Goal: Task Accomplishment & Management: Complete application form

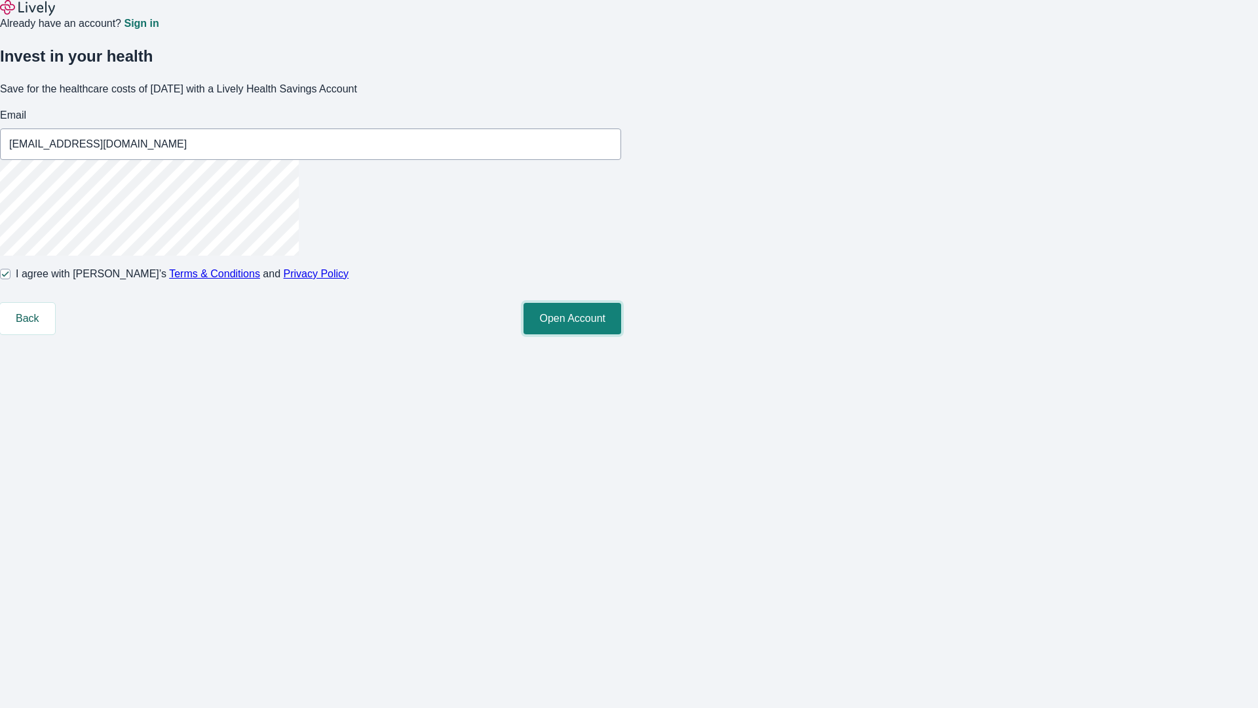
click at [621, 334] on button "Open Account" at bounding box center [573, 318] width 98 height 31
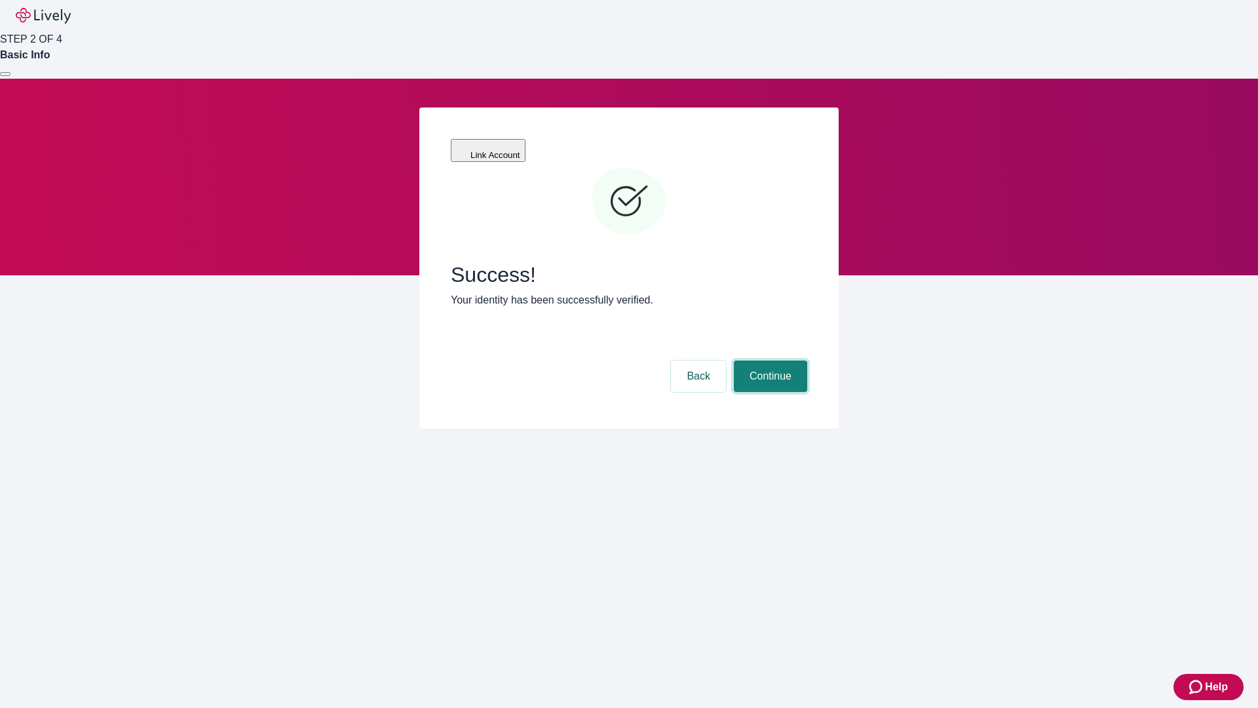
click at [769, 360] on button "Continue" at bounding box center [770, 375] width 73 height 31
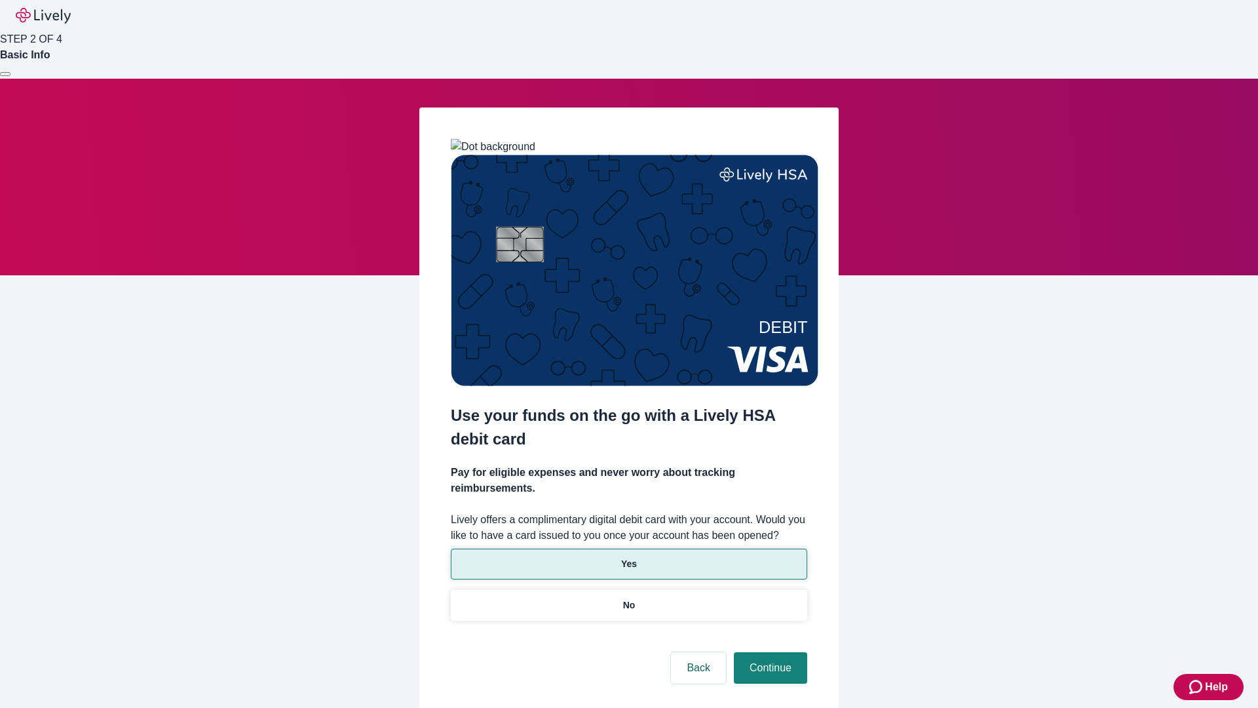
click at [628, 557] on p "Yes" at bounding box center [629, 564] width 16 height 14
click at [769, 652] on button "Continue" at bounding box center [770, 667] width 73 height 31
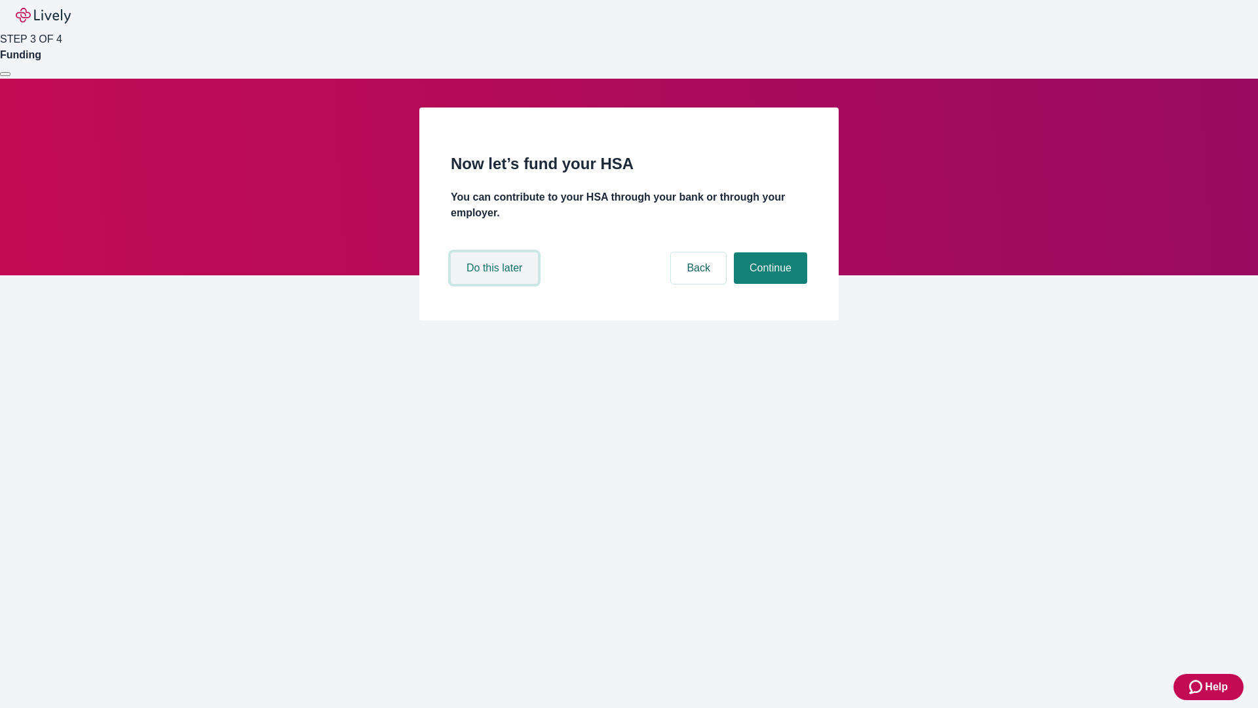
click at [496, 284] on button "Do this later" at bounding box center [494, 267] width 87 height 31
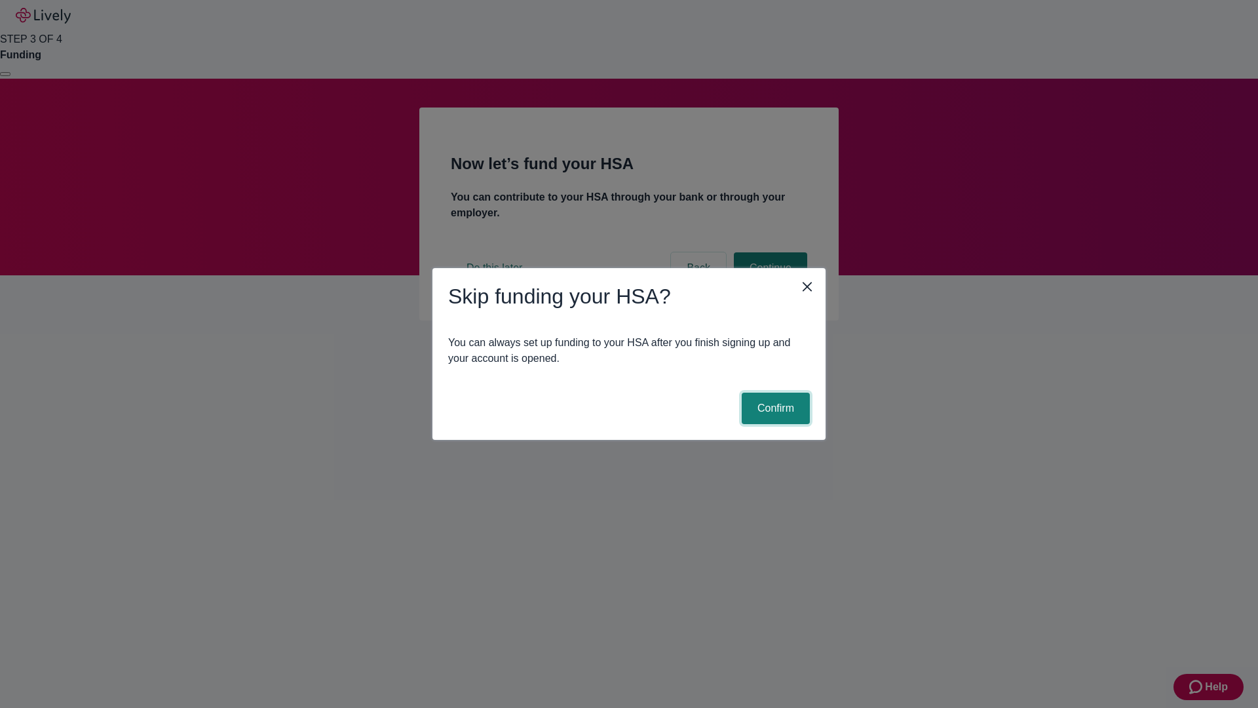
click at [774, 408] on button "Confirm" at bounding box center [776, 408] width 68 height 31
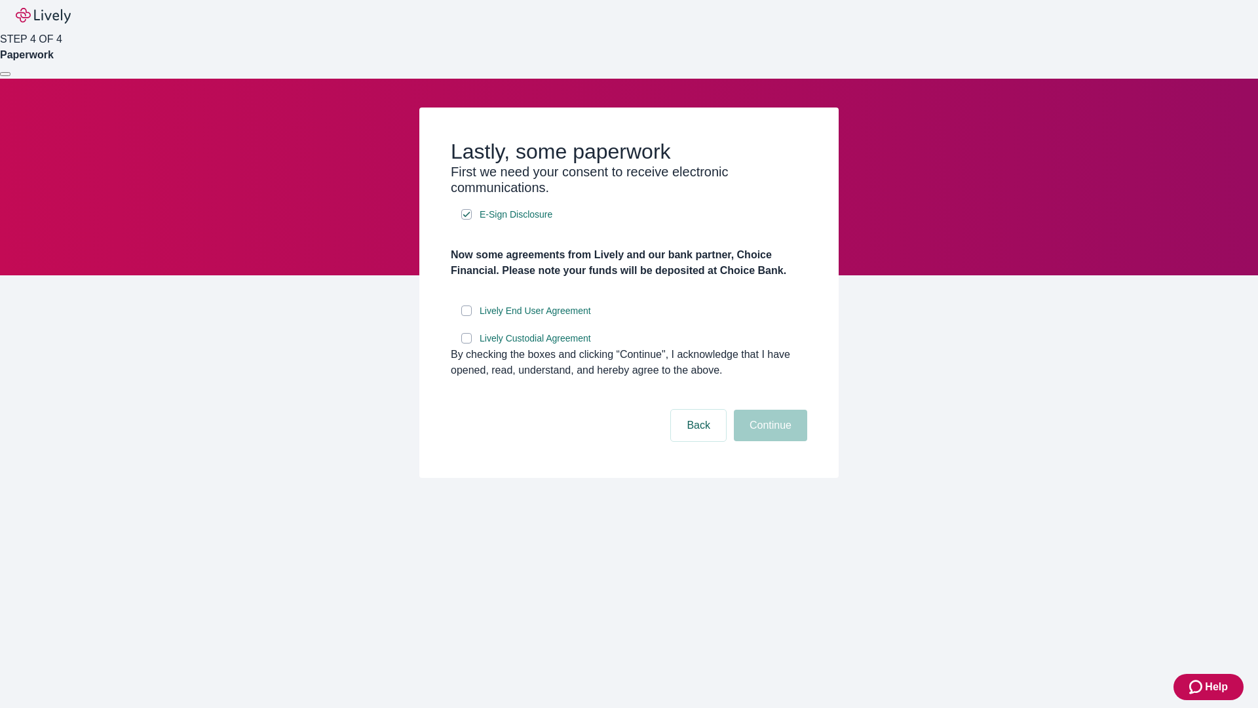
click at [467, 316] on input "Lively End User Agreement" at bounding box center [466, 310] width 10 height 10
checkbox input "true"
click at [467, 343] on input "Lively Custodial Agreement" at bounding box center [466, 338] width 10 height 10
checkbox input "true"
click at [769, 441] on button "Continue" at bounding box center [770, 425] width 73 height 31
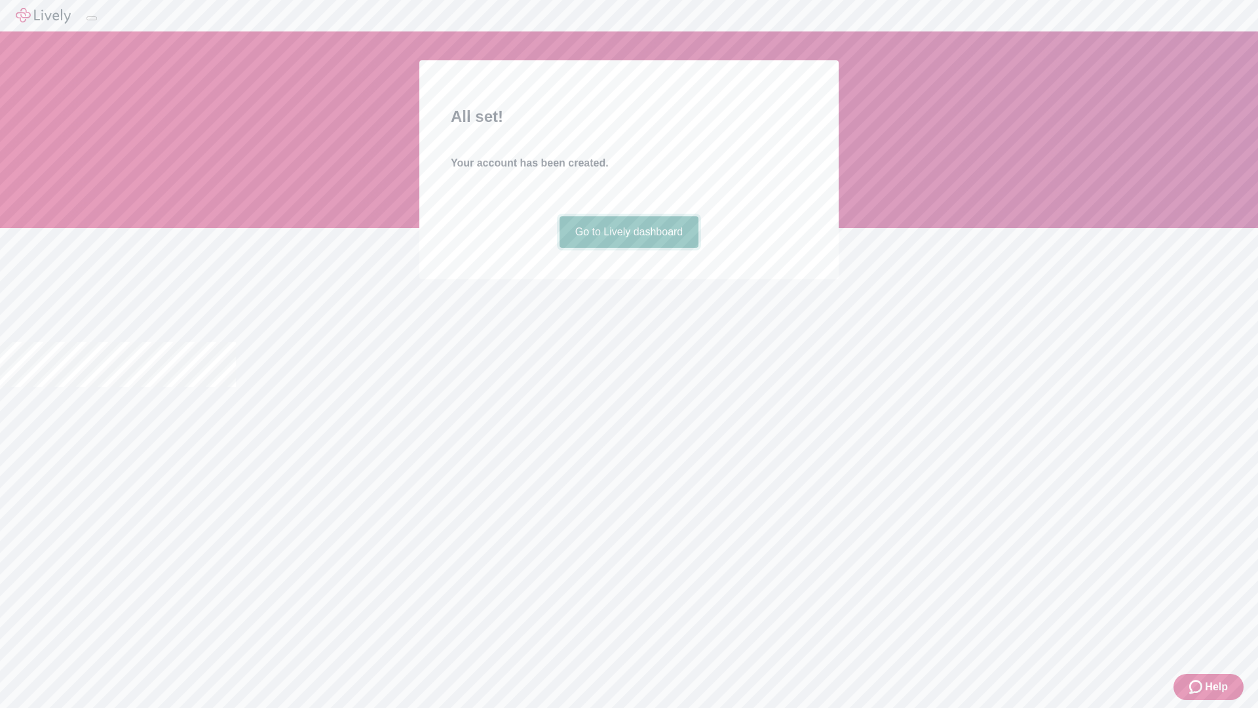
click at [628, 248] on link "Go to Lively dashboard" at bounding box center [630, 231] width 140 height 31
